Goal: Complete application form

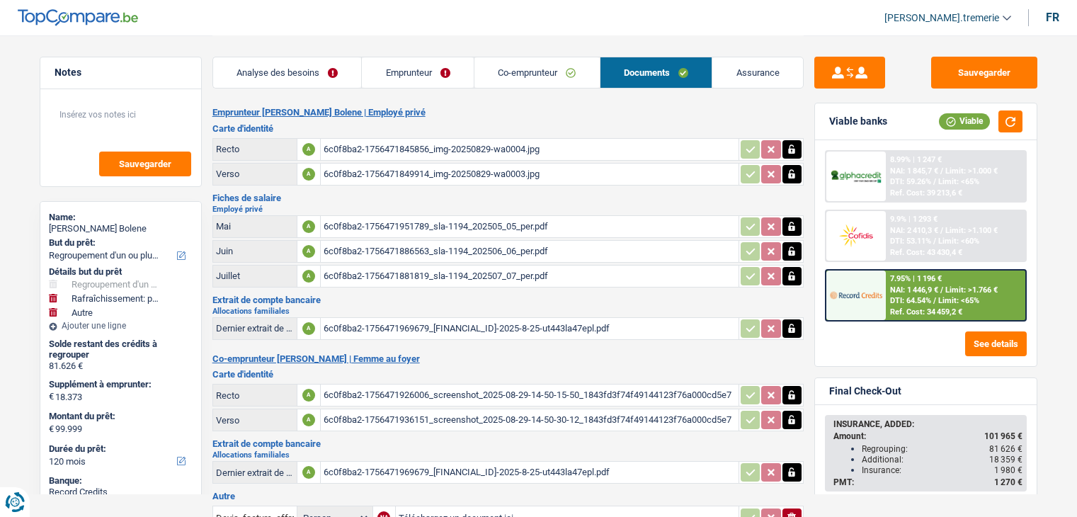
select select "refinancing"
select select "houseOrGarden"
select select "other"
select select "120"
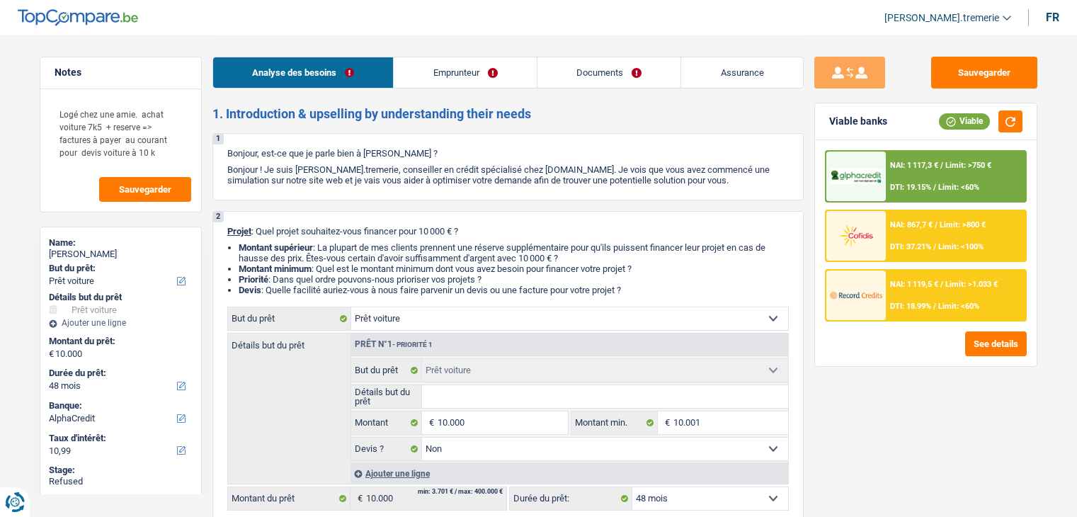
select select "car"
select select "48"
select select "alphacredit"
select select "car"
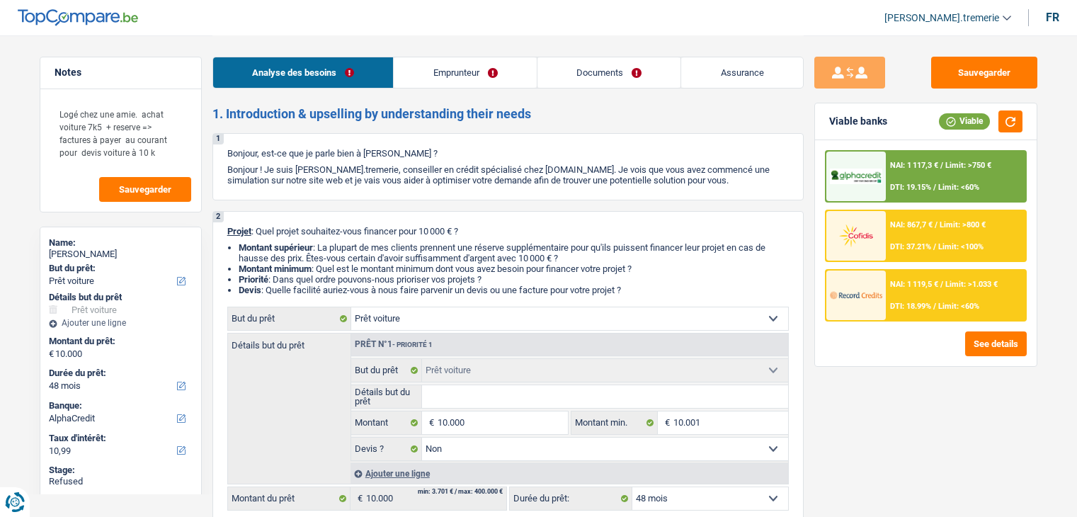
select select "car"
select select "false"
select select "48"
select select "mutuality"
select select "mutualityIndemnity"
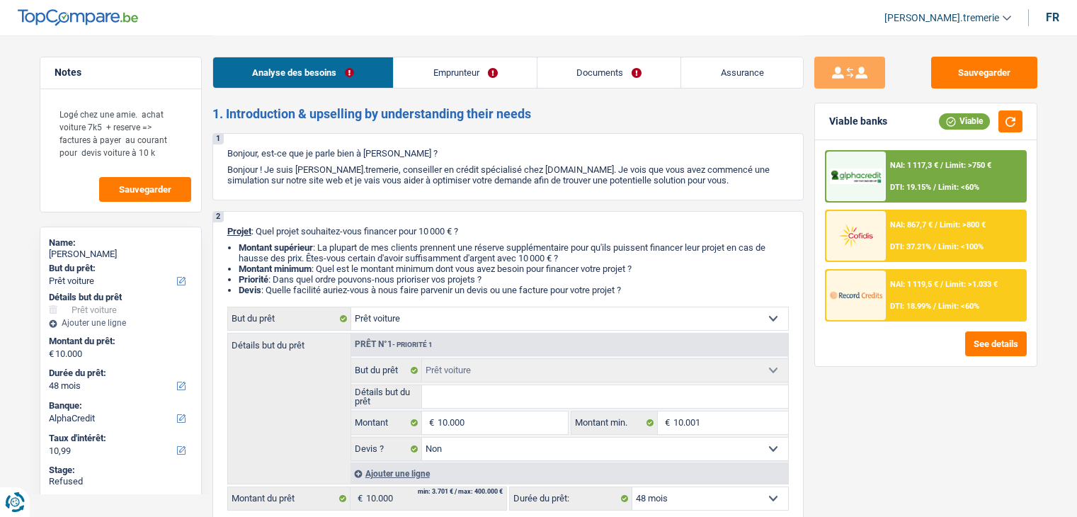
select select "liveWithParents"
select select "car"
select select "false"
select select "48"
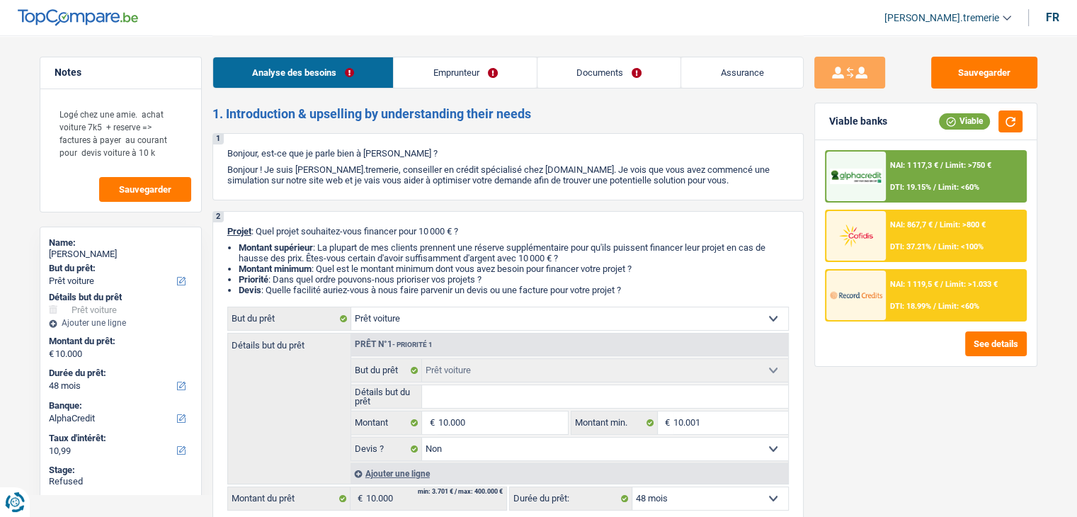
click at [474, 64] on link "Emprunteur" at bounding box center [465, 72] width 143 height 30
